Goal: Task Accomplishment & Management: Manage account settings

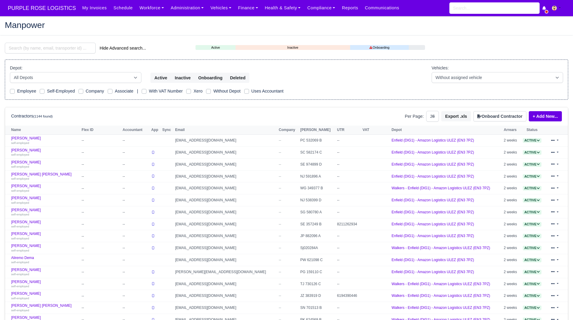
select select "25"
click at [60, 48] on input "search" at bounding box center [50, 48] width 91 height 11
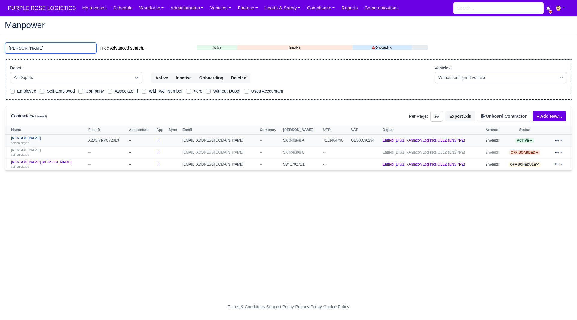
type input "niko"
click at [36, 136] on link "Nikolaos Makrofidis self-employed" at bounding box center [48, 140] width 74 height 9
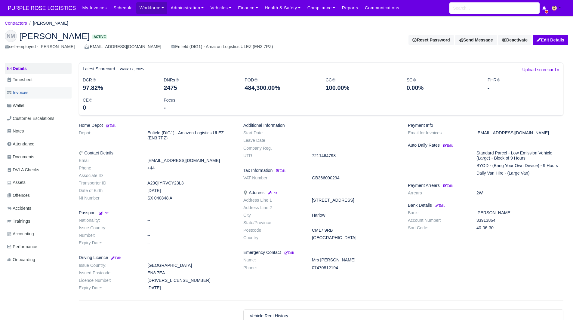
click at [30, 96] on link "Invoices" at bounding box center [38, 93] width 67 height 12
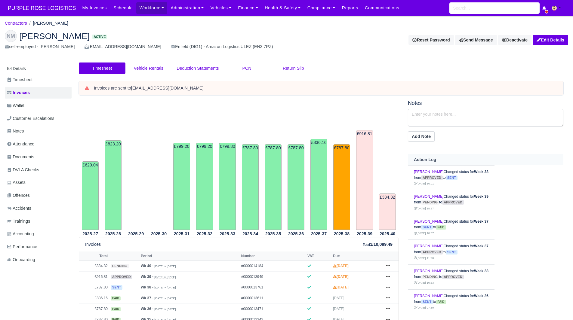
scroll to position [122, 0]
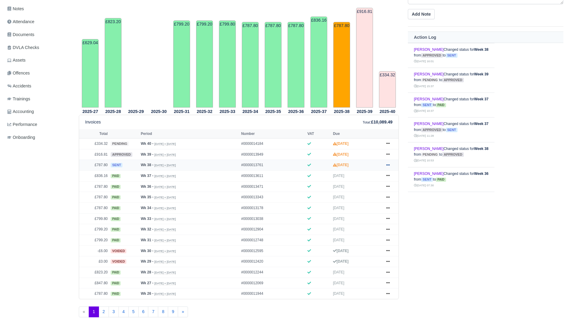
click at [386, 165] on icon at bounding box center [388, 164] width 4 height 1
click at [358, 220] on link "Void" at bounding box center [366, 214] width 54 height 13
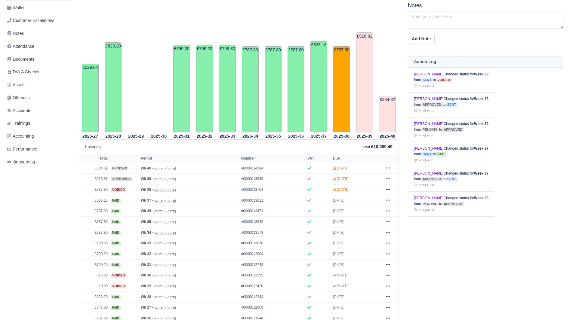
scroll to position [122, 0]
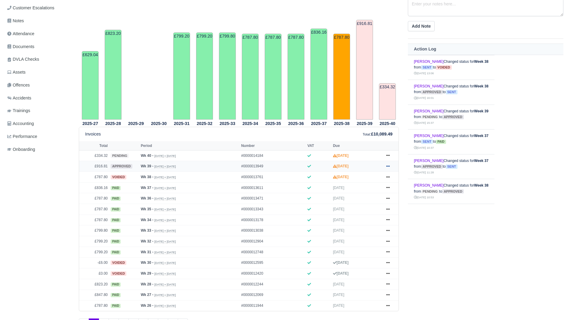
click at [387, 169] on link at bounding box center [387, 167] width 9 height 8
click at [365, 217] on link "Void" at bounding box center [366, 215] width 54 height 13
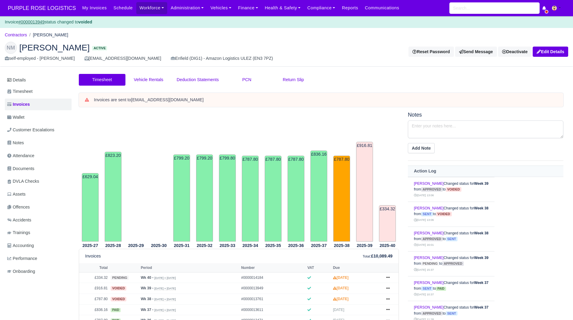
scroll to position [96, 0]
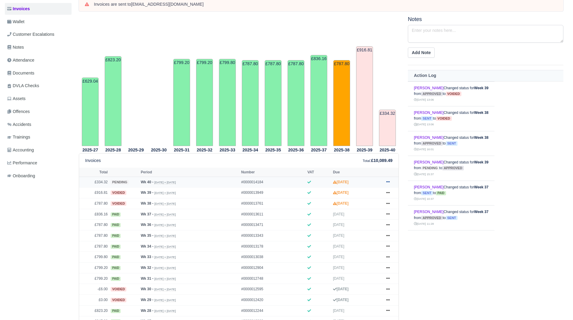
click at [389, 182] on icon at bounding box center [388, 182] width 4 height 4
click at [362, 231] on link "Void" at bounding box center [366, 231] width 54 height 13
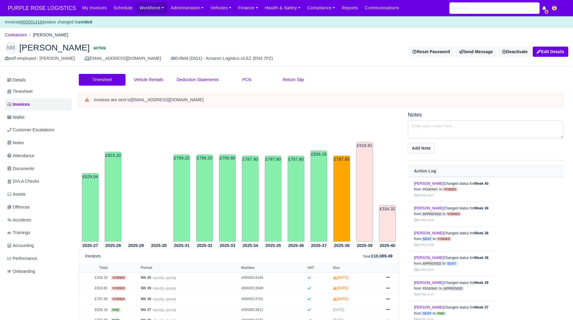
click at [357, 51] on div "Reset Password Send Message Deactivate Available Options Take off schedule Off-…" at bounding box center [429, 52] width 277 height 10
click at [385, 74] on div "Timesheet Vehicle Rentals Deduction Statements PCN Return Slip" at bounding box center [320, 83] width 493 height 19
click at [429, 70] on main "Contractors [PERSON_NAME] NM [PERSON_NAME] Active self-employed - [PERSON_NAME]…" at bounding box center [286, 249] width 573 height 429
click at [366, 57] on div "Reset Password Send Message Deactivate Available Options Take off schedule Off-…" at bounding box center [429, 52] width 277 height 10
